Goal: Find specific page/section: Find specific page/section

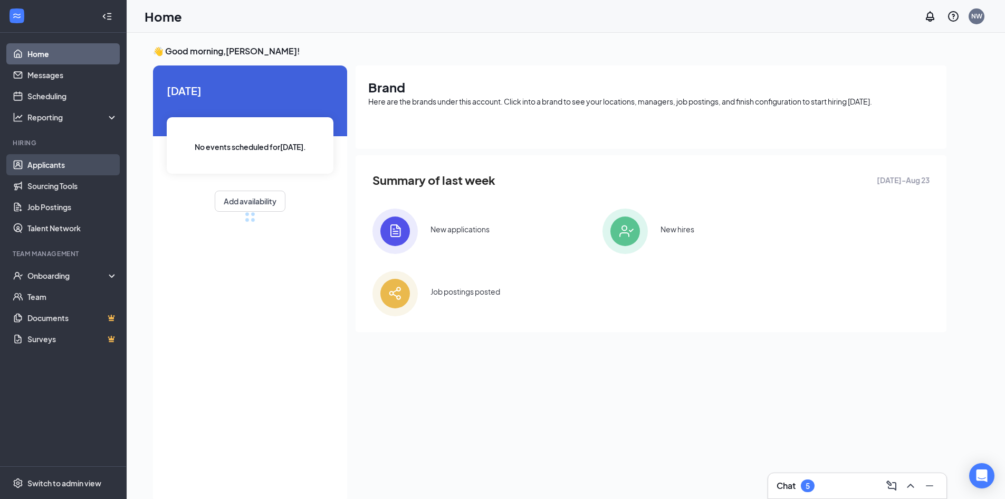
click at [44, 163] on link "Applicants" at bounding box center [72, 164] width 90 height 21
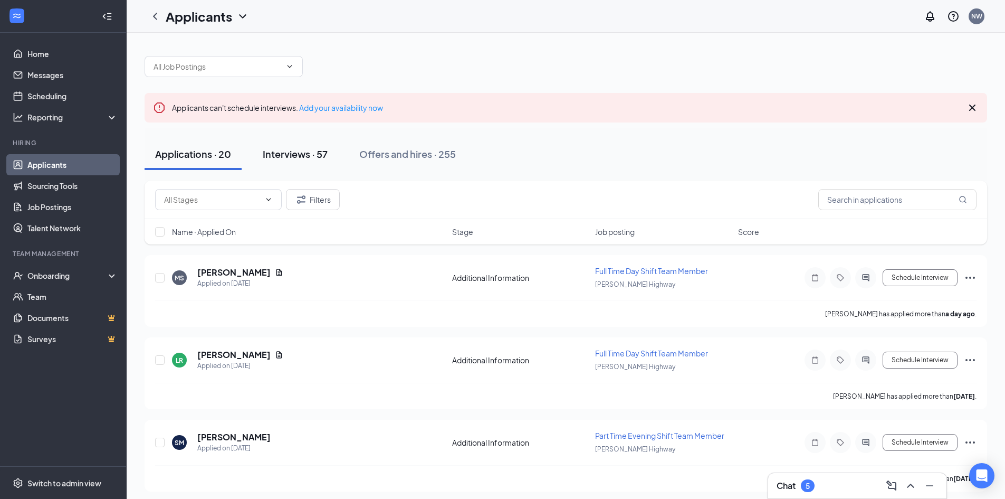
click at [293, 157] on div "Interviews · 57" at bounding box center [295, 153] width 65 height 13
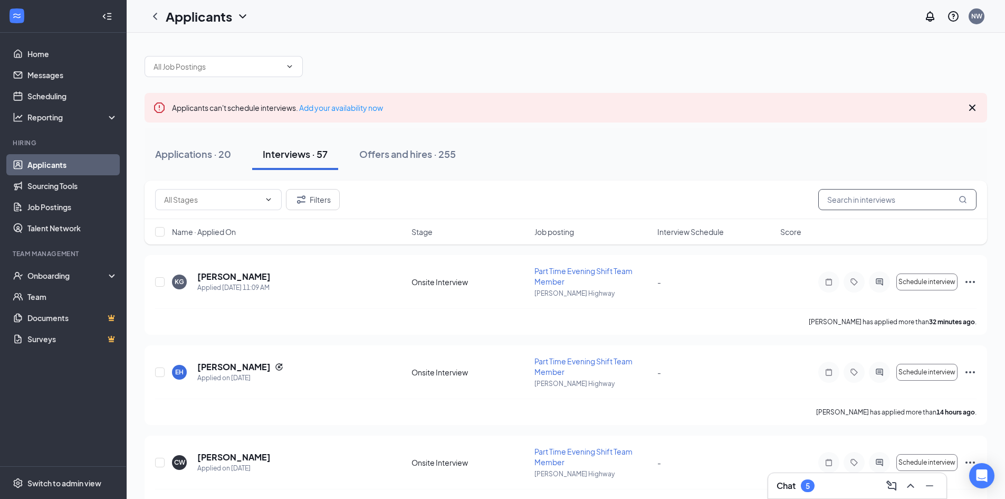
click at [925, 204] on input "text" at bounding box center [897, 199] width 158 height 21
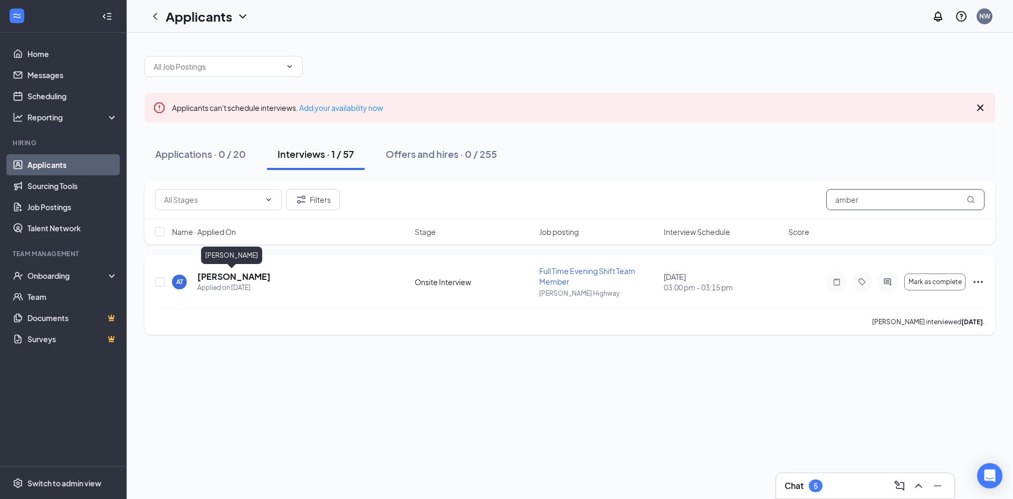
type input "amber"
click at [201, 276] on h5 "[PERSON_NAME]" at bounding box center [233, 277] width 73 height 12
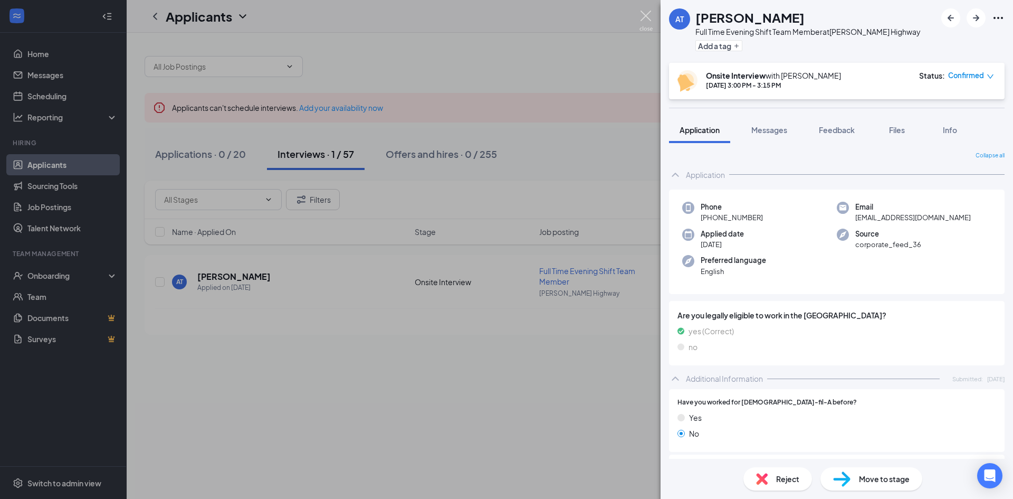
click at [647, 11] on img at bounding box center [646, 21] width 13 height 21
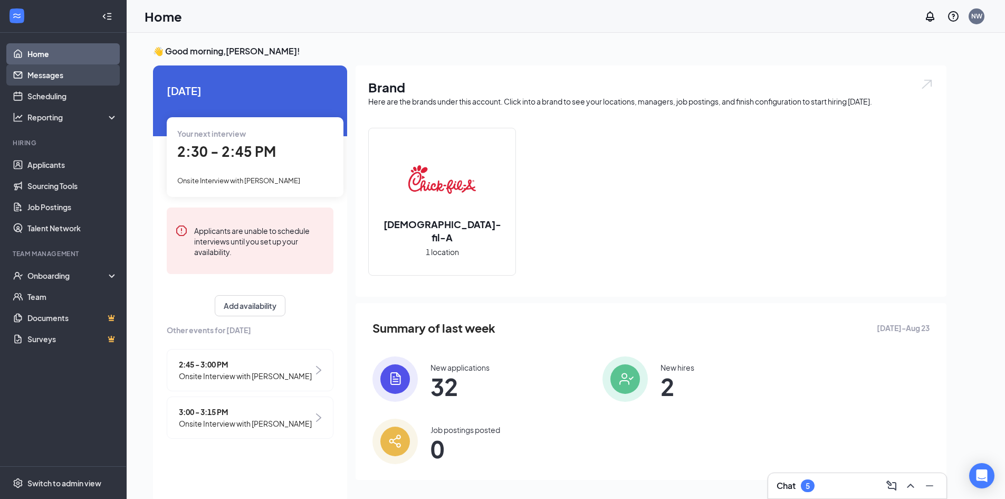
click at [41, 73] on link "Messages" at bounding box center [72, 74] width 90 height 21
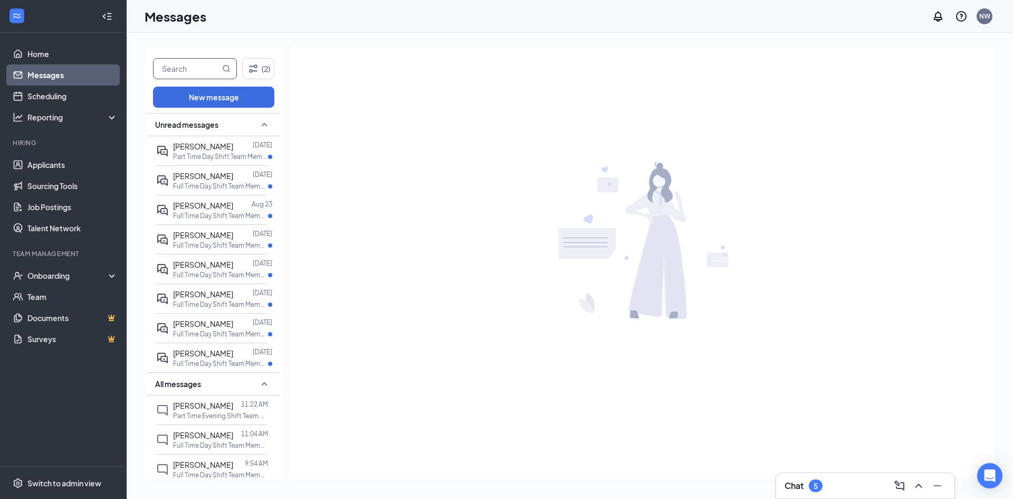
click at [183, 71] on input "text" at bounding box center [187, 69] width 66 height 20
type input "amber"
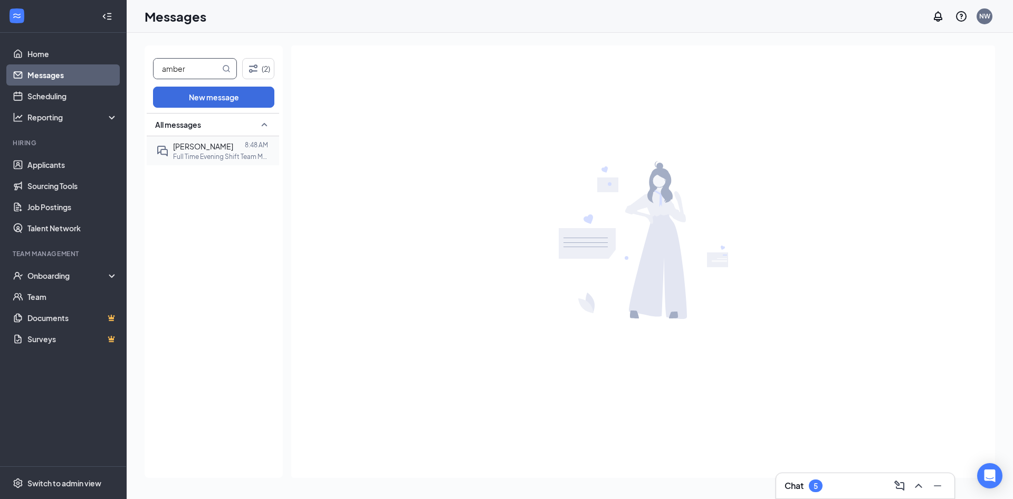
click at [224, 155] on p "Full Time Evening Shift Team Member at [PERSON_NAME][GEOGRAPHIC_DATA]" at bounding box center [220, 156] width 95 height 9
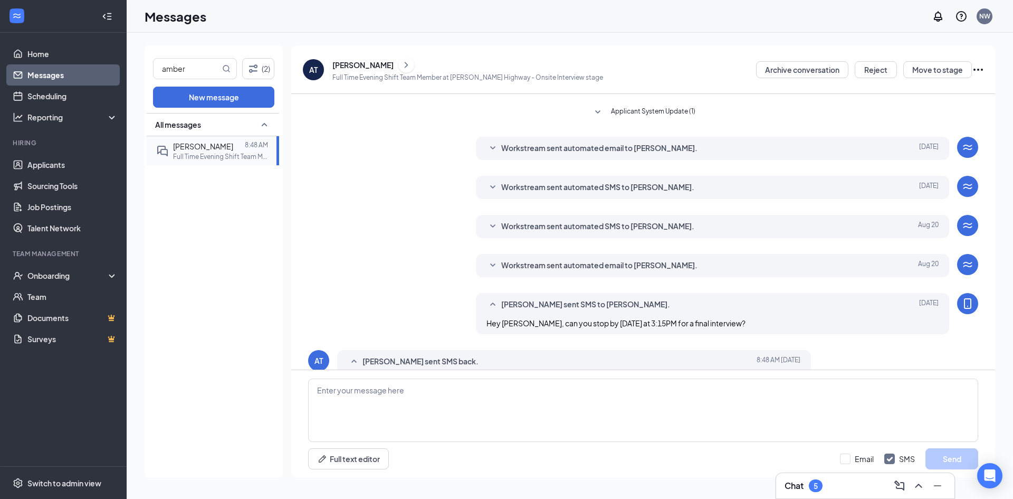
scroll to position [300, 0]
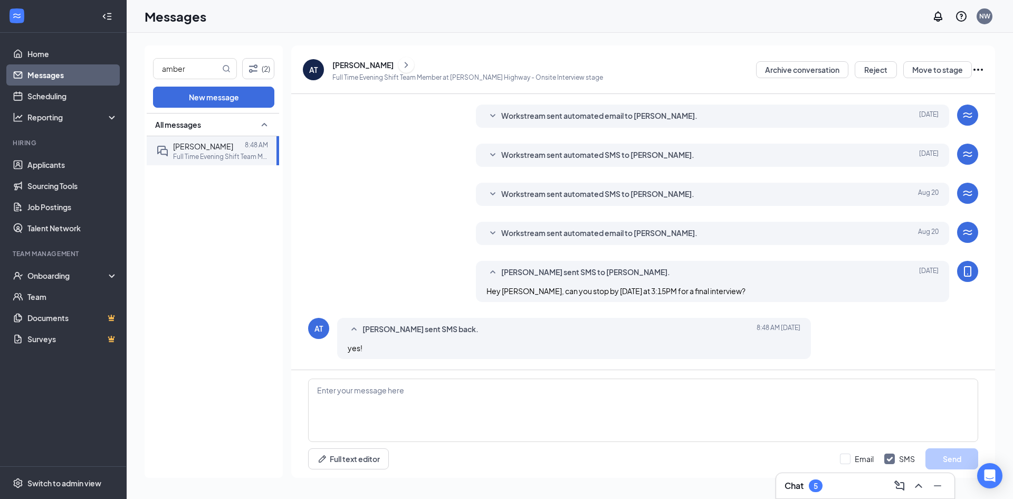
click at [399, 327] on span "[PERSON_NAME] sent SMS back." at bounding box center [421, 329] width 116 height 13
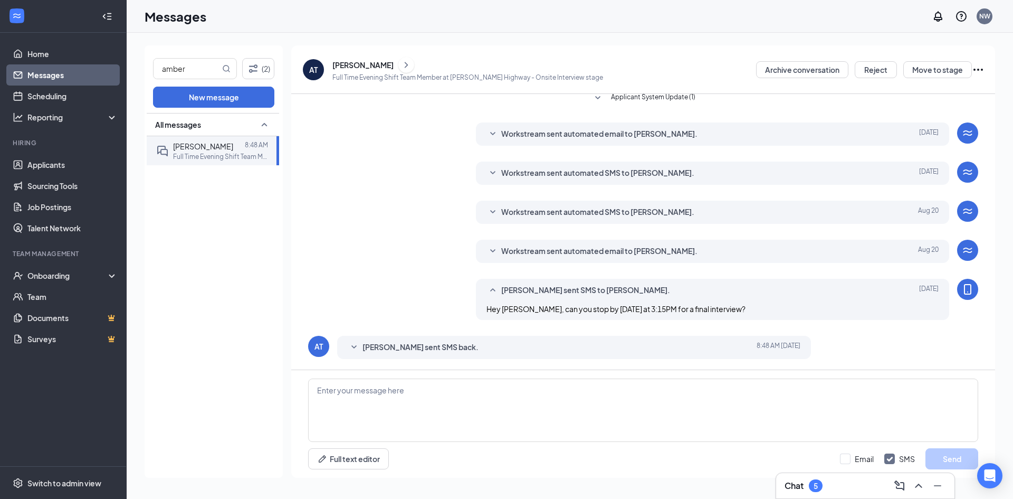
scroll to position [282, 0]
click at [46, 171] on link "Applicants" at bounding box center [72, 164] width 90 height 21
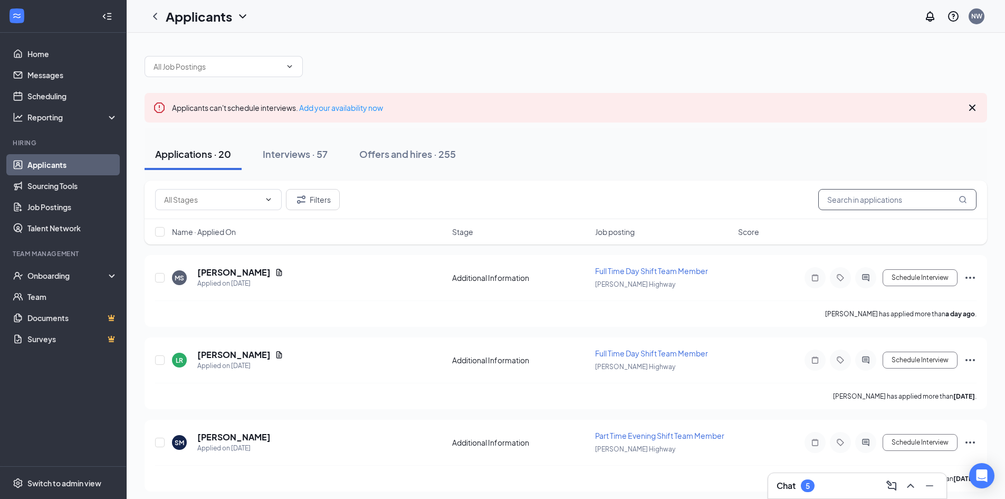
click at [890, 206] on input "text" at bounding box center [897, 199] width 158 height 21
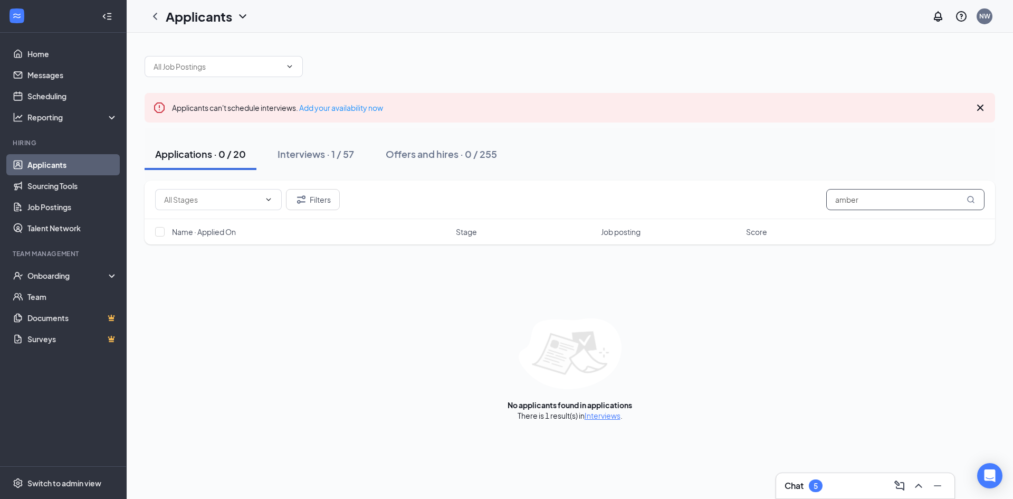
type input "amber"
click at [329, 155] on div "Interviews · 1 / 57" at bounding box center [316, 153] width 77 height 13
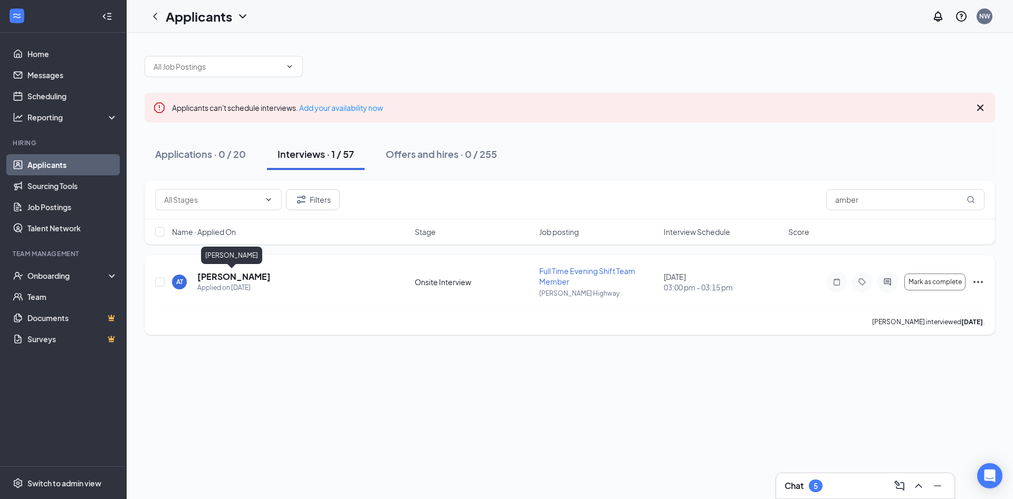
click at [241, 276] on h5 "[PERSON_NAME]" at bounding box center [233, 277] width 73 height 12
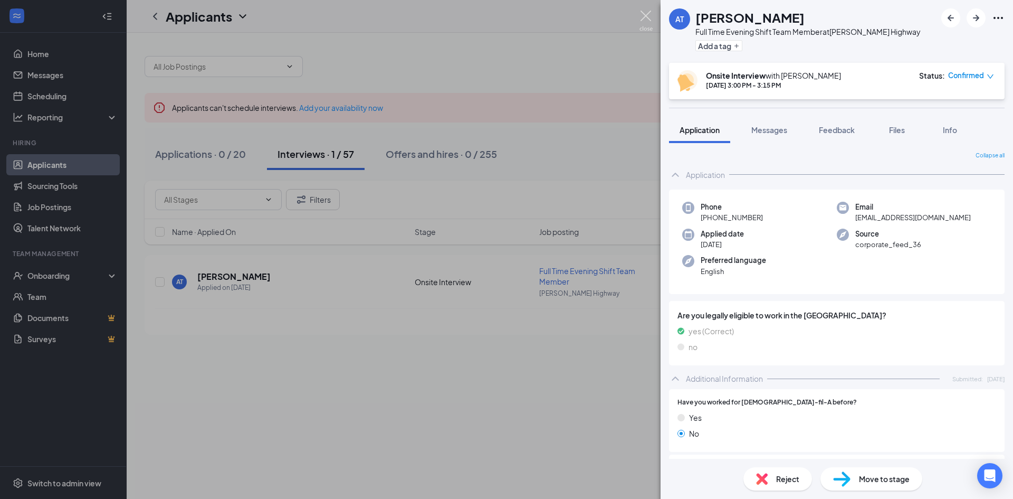
click at [649, 18] on img at bounding box center [646, 21] width 13 height 21
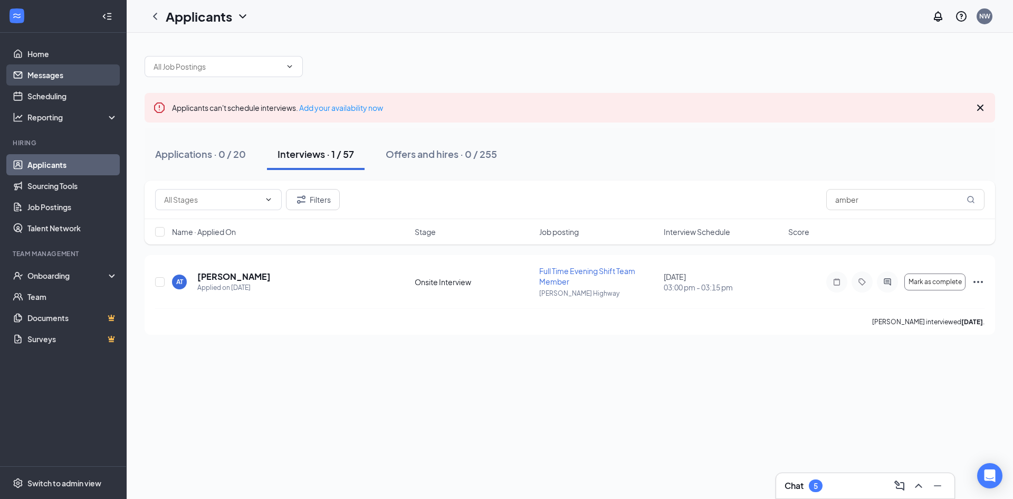
click at [50, 81] on link "Messages" at bounding box center [72, 74] width 90 height 21
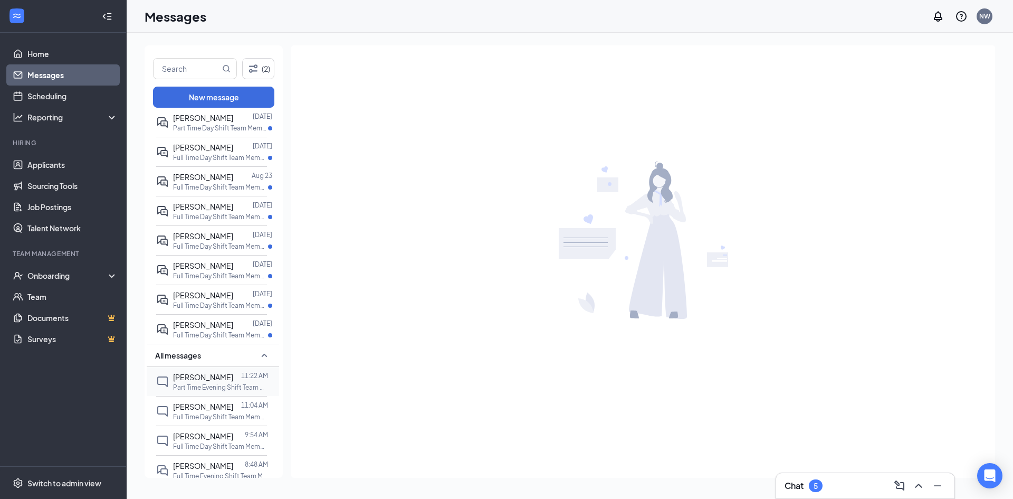
scroll to position [53, 0]
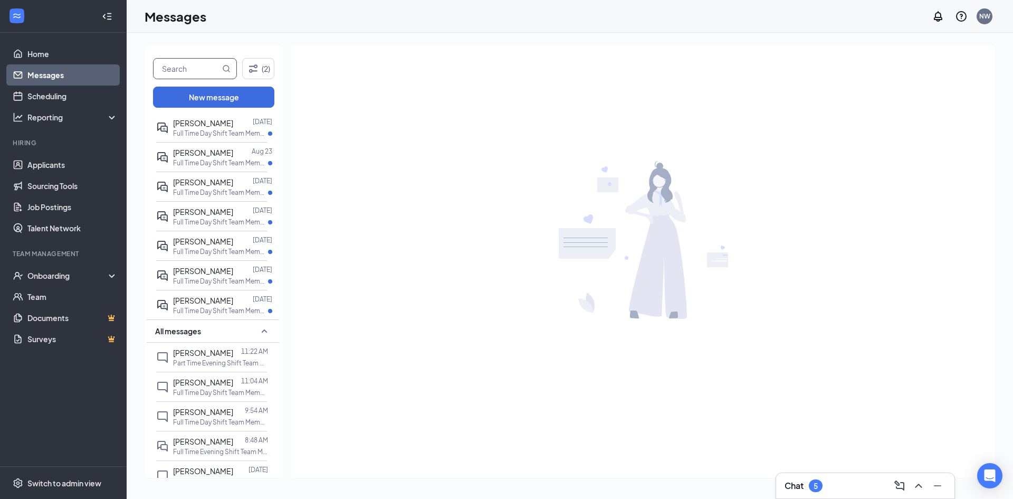
click at [189, 65] on input "text" at bounding box center [187, 69] width 66 height 20
type input "amber"
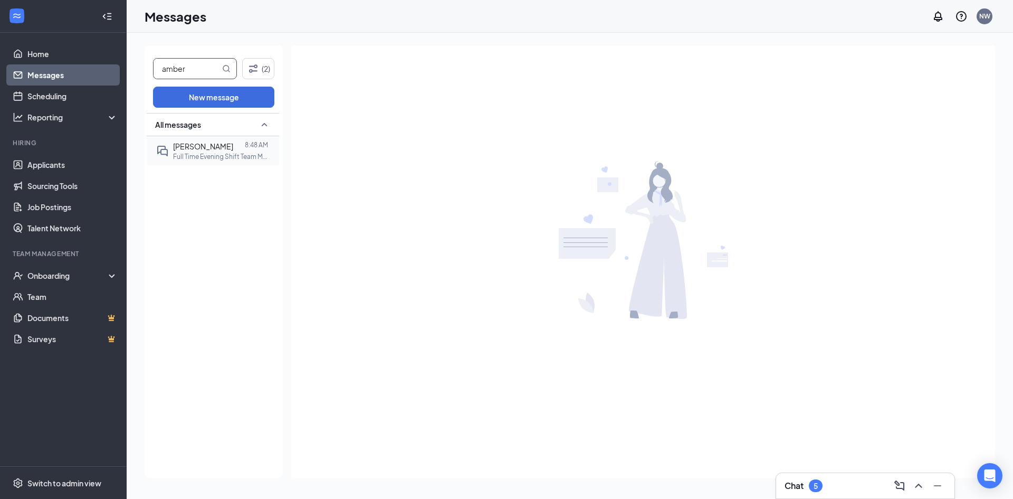
click at [186, 145] on span "[PERSON_NAME]" at bounding box center [203, 145] width 60 height 9
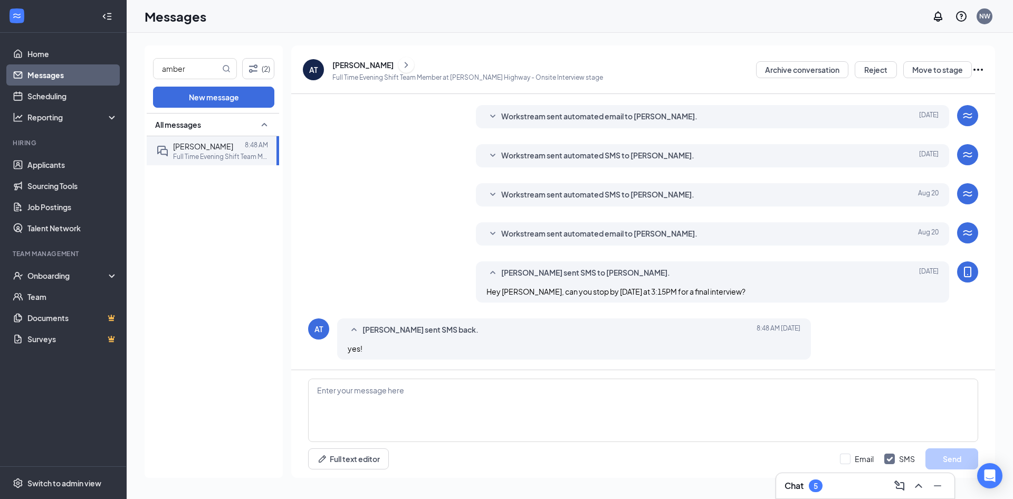
scroll to position [300, 0]
